Goal: Task Accomplishment & Management: Complete application form

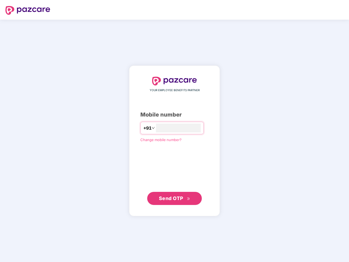
click at [174, 131] on input "number" at bounding box center [178, 128] width 45 height 9
click at [28, 10] on img at bounding box center [27, 10] width 45 height 9
click at [143, 128] on span "+91" at bounding box center [147, 128] width 8 height 7
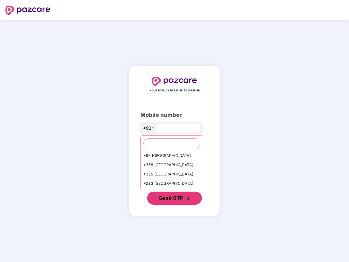
click at [174, 198] on span "Send OTP" at bounding box center [171, 198] width 24 height 6
